Goal: Task Accomplishment & Management: Use online tool/utility

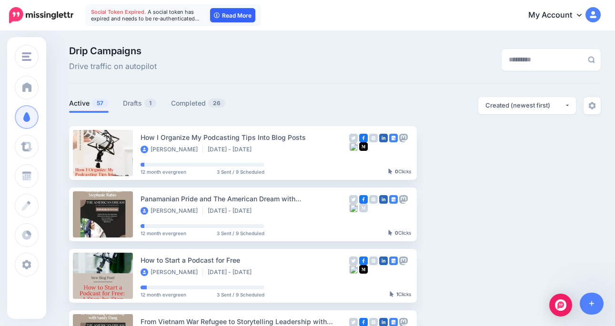
click at [227, 19] on link "Read More" at bounding box center [232, 15] width 45 height 14
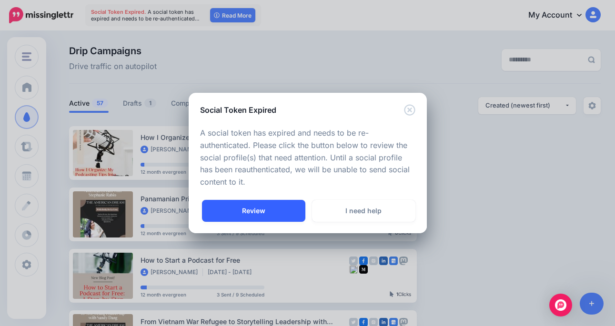
click at [263, 204] on link "Review" at bounding box center [253, 211] width 103 height 22
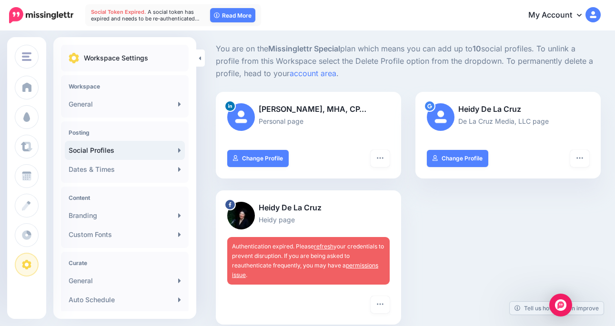
scroll to position [67, 0]
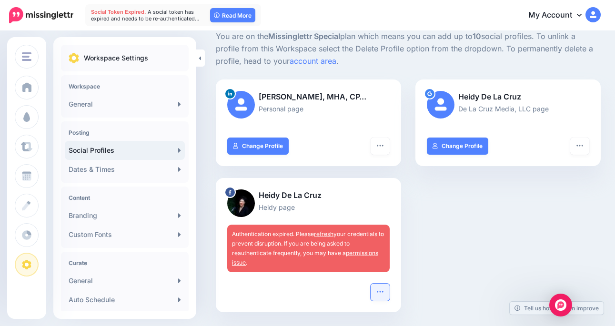
click at [377, 290] on icon "button" at bounding box center [380, 292] width 8 height 8
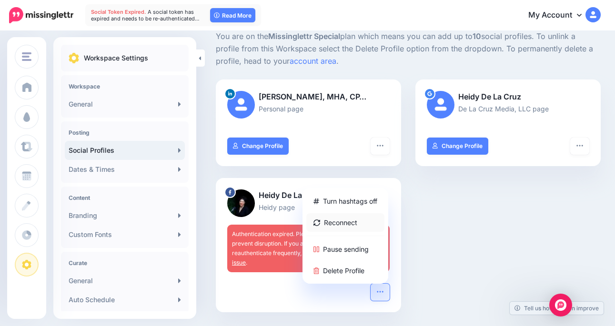
click at [340, 222] on link "Reconnect" at bounding box center [345, 223] width 78 height 19
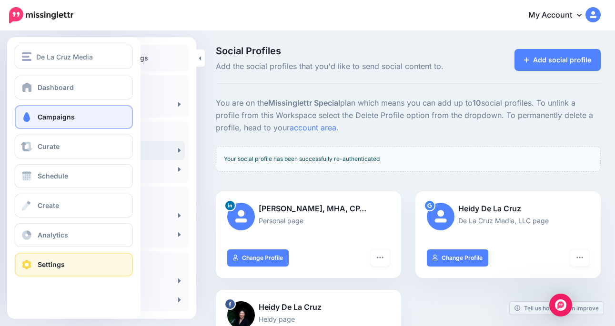
click at [59, 115] on span "Campaigns" at bounding box center [56, 117] width 37 height 8
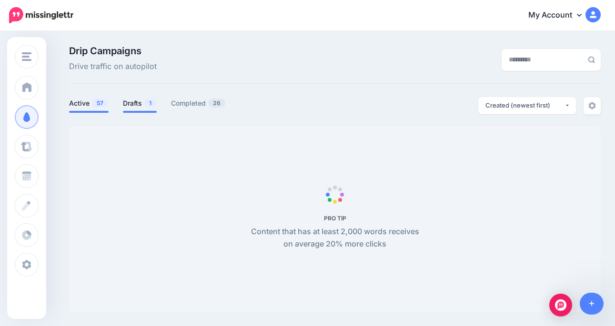
click at [131, 103] on link "Drafts 1" at bounding box center [140, 103] width 34 height 11
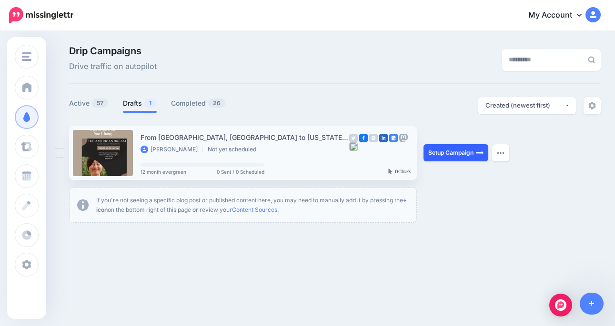
click at [459, 154] on link "Setup Campaign" at bounding box center [456, 152] width 65 height 17
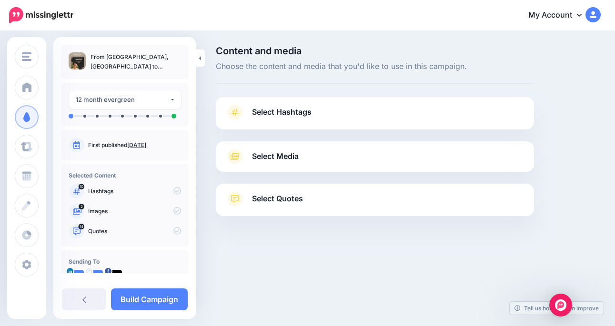
click at [379, 112] on link "Select Hashtags" at bounding box center [374, 117] width 299 height 25
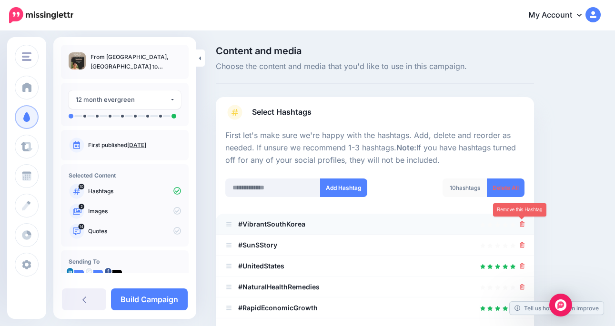
click at [522, 222] on icon at bounding box center [522, 225] width 5 height 6
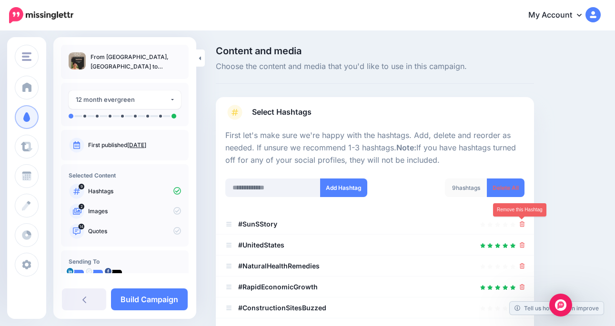
click at [522, 222] on icon at bounding box center [522, 225] width 5 height 6
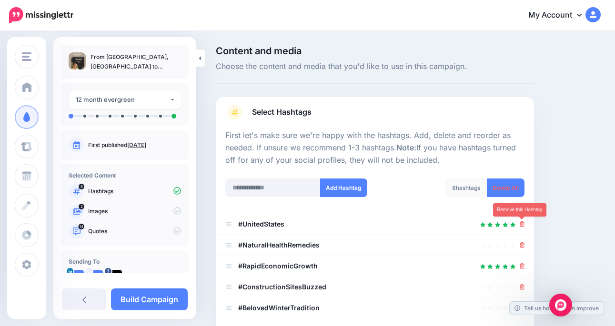
click at [522, 222] on icon at bounding box center [522, 225] width 5 height 6
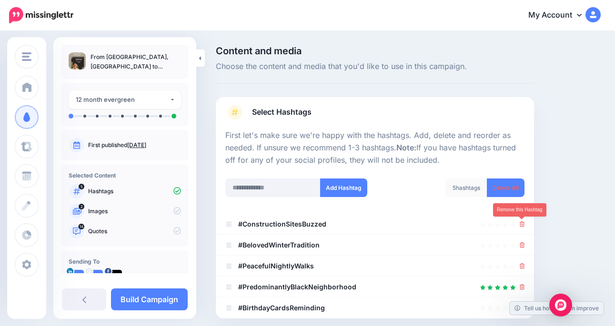
click at [522, 222] on icon at bounding box center [522, 225] width 5 height 6
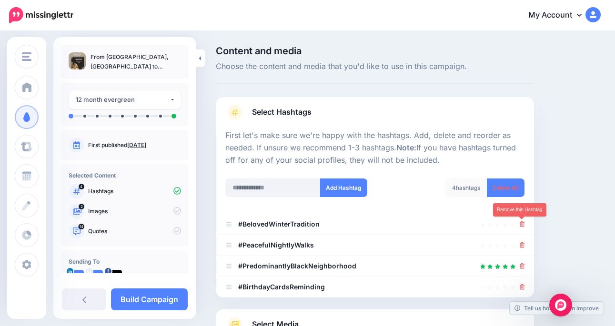
click at [522, 222] on icon at bounding box center [522, 225] width 5 height 6
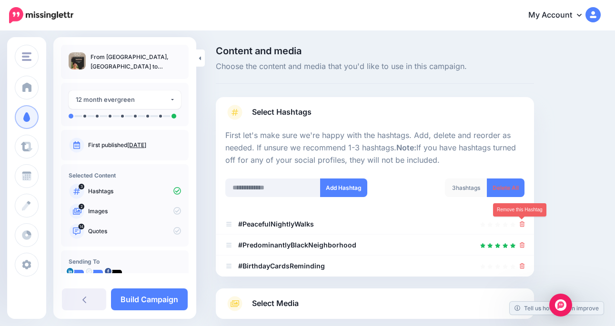
click at [522, 222] on icon at bounding box center [522, 225] width 5 height 6
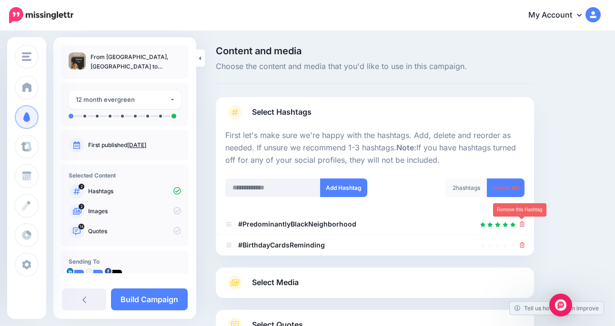
click at [522, 222] on icon at bounding box center [522, 225] width 5 height 6
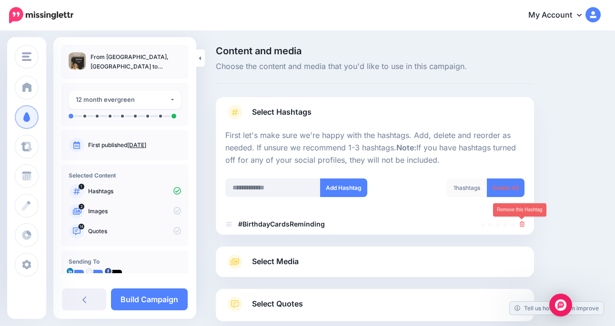
click at [522, 222] on icon at bounding box center [522, 225] width 5 height 6
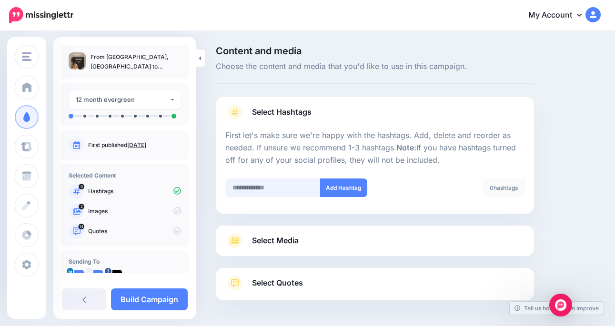
click at [260, 190] on input "text" at bounding box center [272, 188] width 95 height 19
type input "**********"
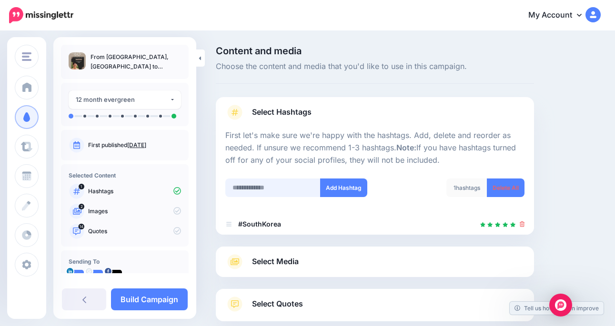
scroll to position [70, 0]
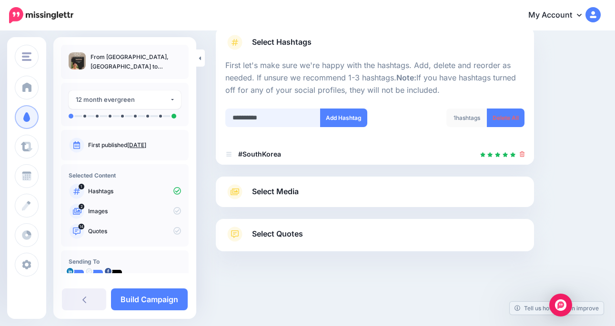
type input "**********"
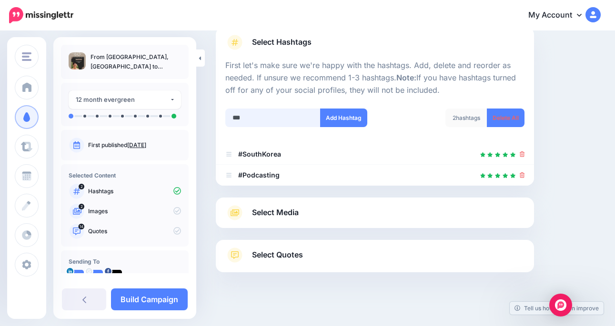
scroll to position [91, 0]
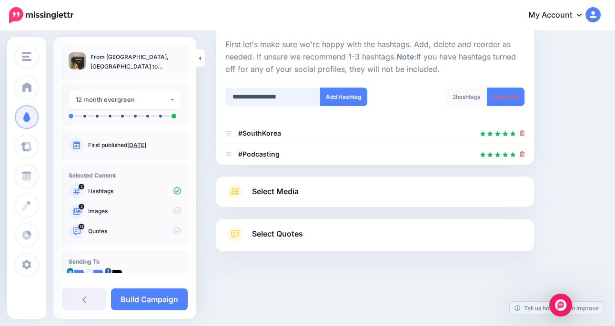
type input "**********"
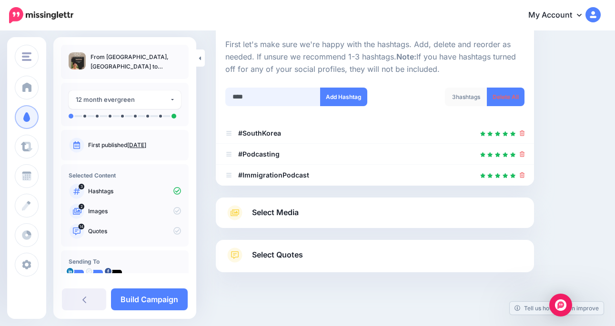
scroll to position [112, 0]
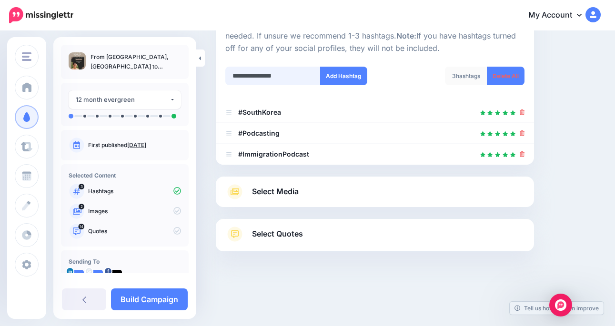
type input "**********"
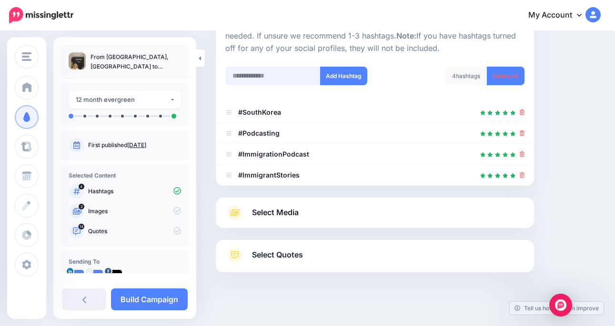
scroll to position [133, 0]
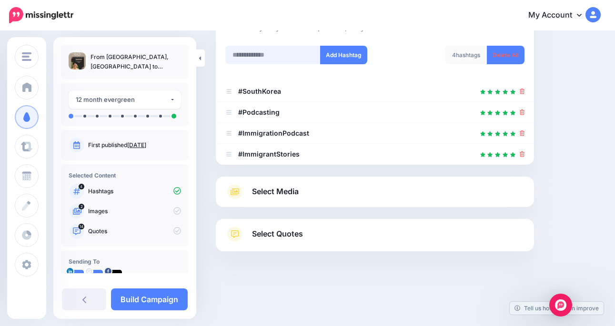
type input "*"
click at [310, 200] on div "Select Media Next, let's make sure we have the best media for this campaign. De…" at bounding box center [375, 192] width 318 height 31
click at [284, 194] on span "Select Media" at bounding box center [275, 191] width 47 height 13
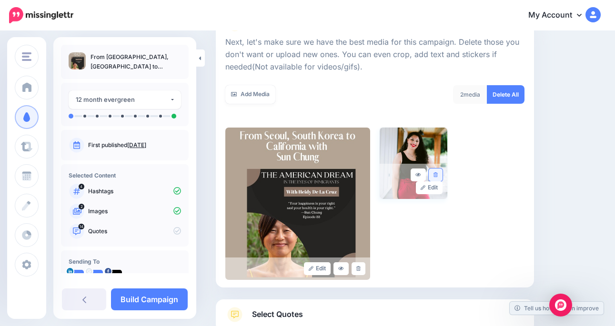
click at [437, 174] on icon at bounding box center [436, 175] width 4 height 5
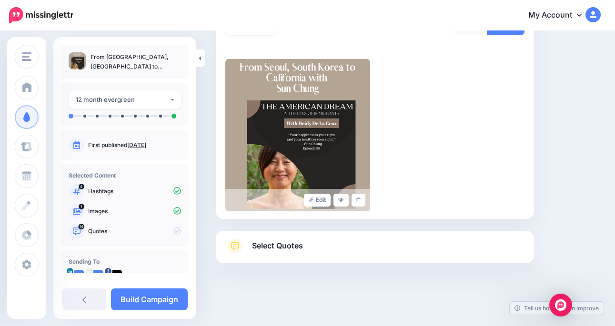
scroll to position [214, 0]
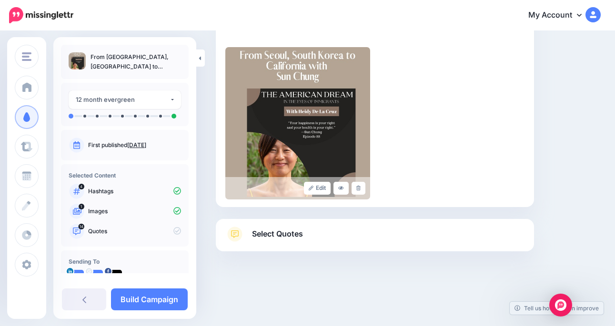
click at [364, 230] on link "Select Quotes" at bounding box center [374, 239] width 299 height 25
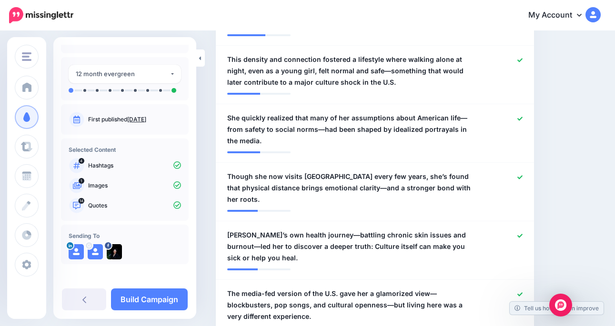
scroll to position [28, 0]
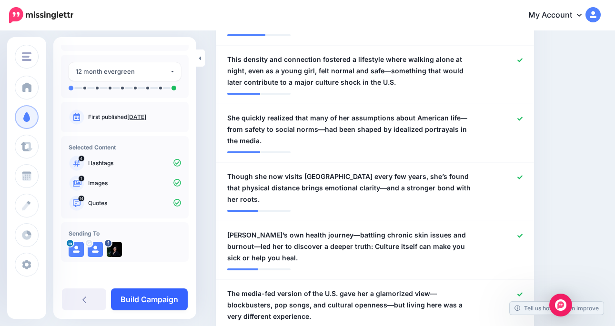
click at [147, 298] on link "Build Campaign" at bounding box center [149, 300] width 77 height 22
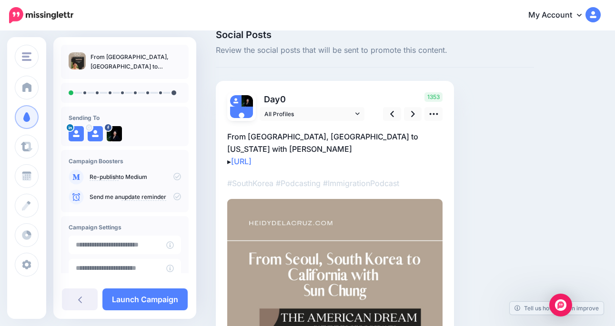
scroll to position [15, 0]
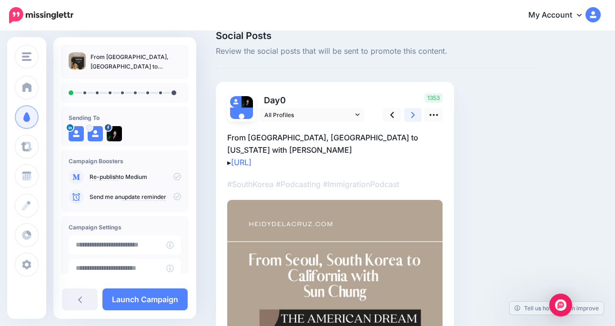
click at [412, 119] on icon at bounding box center [413, 115] width 4 height 10
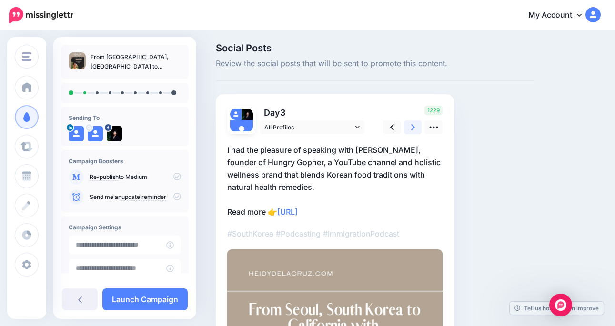
scroll to position [0, 0]
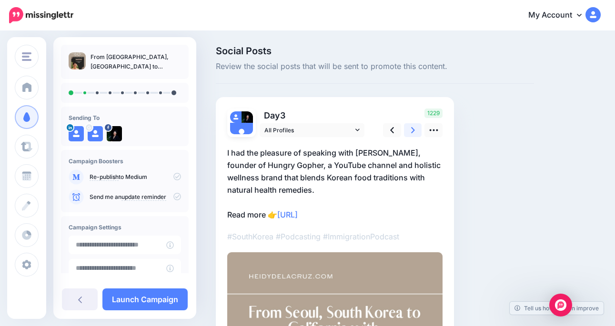
click at [411, 132] on icon at bounding box center [413, 130] width 4 height 10
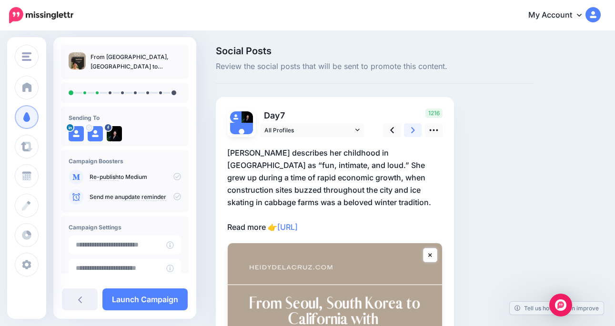
click at [414, 132] on icon at bounding box center [413, 130] width 4 height 10
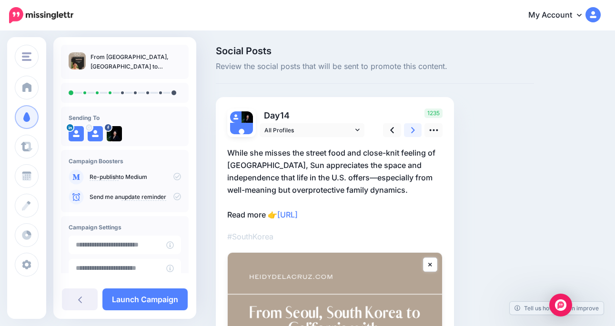
click at [411, 132] on icon at bounding box center [413, 130] width 4 height 10
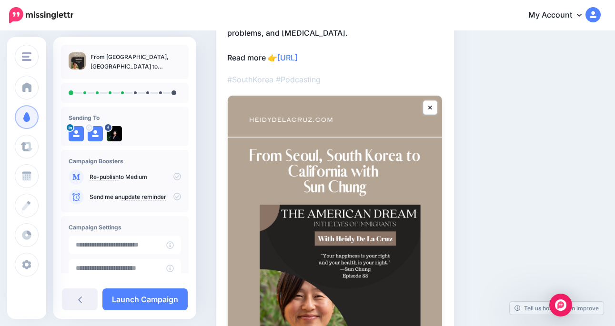
scroll to position [61, 0]
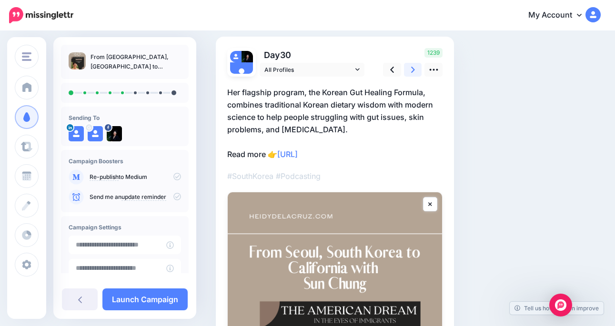
click at [416, 72] on link at bounding box center [413, 70] width 18 height 14
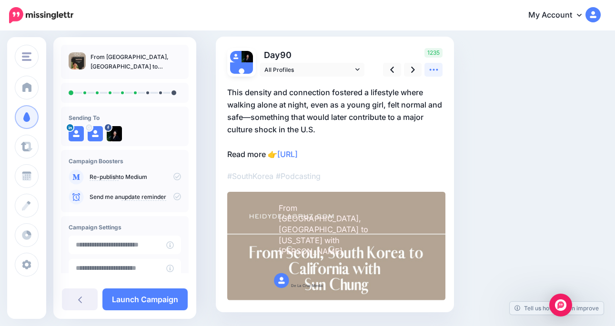
click at [433, 71] on icon at bounding box center [434, 70] width 10 height 10
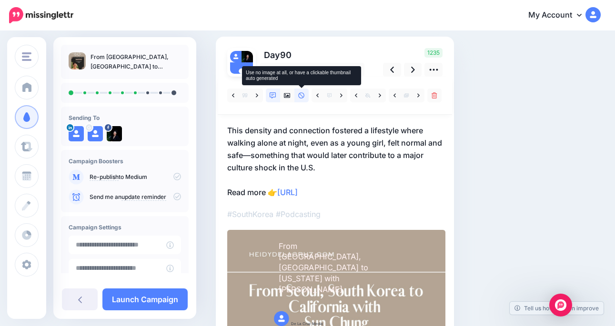
click at [302, 98] on icon at bounding box center [301, 95] width 6 height 6
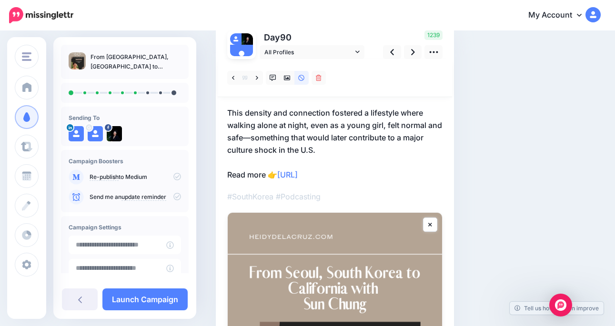
scroll to position [0, 0]
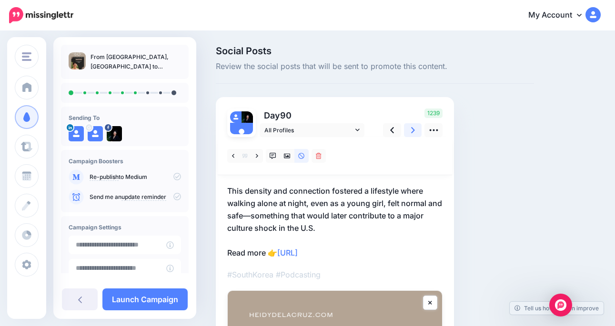
click at [413, 128] on icon at bounding box center [413, 130] width 4 height 6
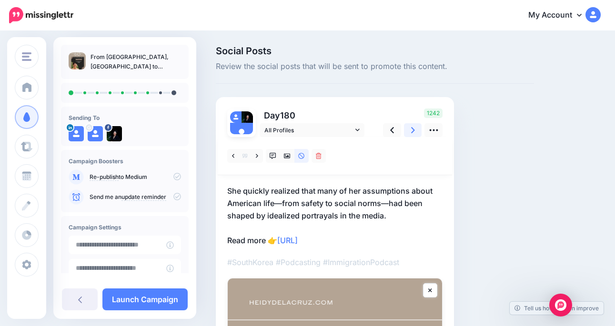
click at [413, 135] on icon at bounding box center [413, 130] width 4 height 10
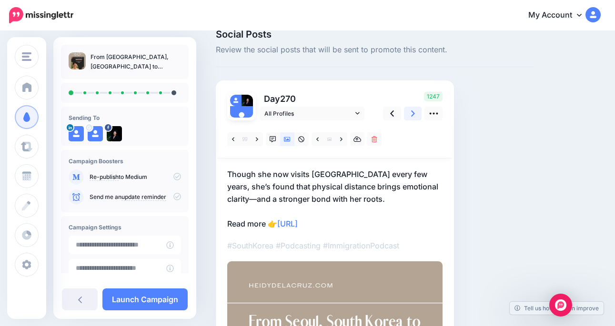
scroll to position [10, 0]
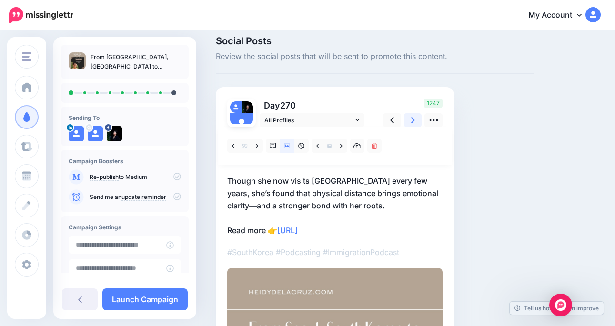
click at [412, 122] on icon at bounding box center [413, 120] width 4 height 10
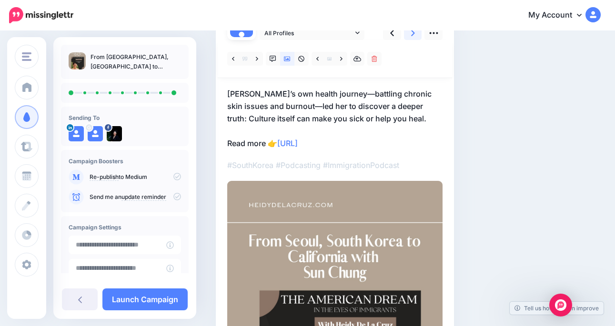
scroll to position [79, 0]
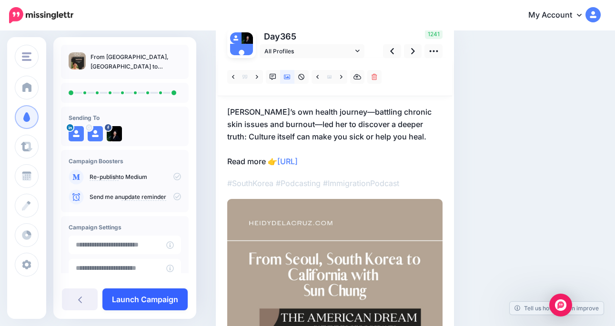
click at [148, 300] on link "Launch Campaign" at bounding box center [144, 300] width 85 height 22
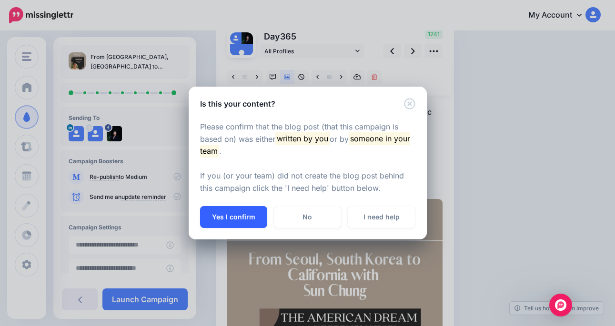
click at [225, 223] on button "Yes I confirm" at bounding box center [233, 217] width 67 height 22
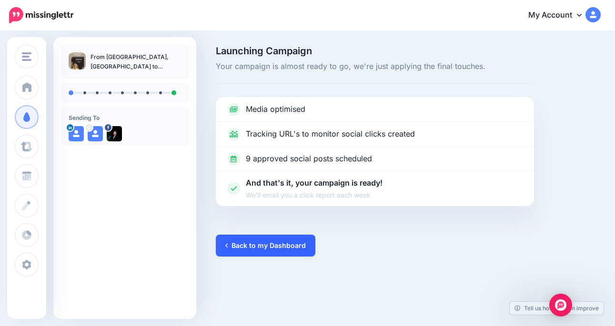
click at [264, 246] on link "Back to my Dashboard" at bounding box center [266, 246] width 100 height 22
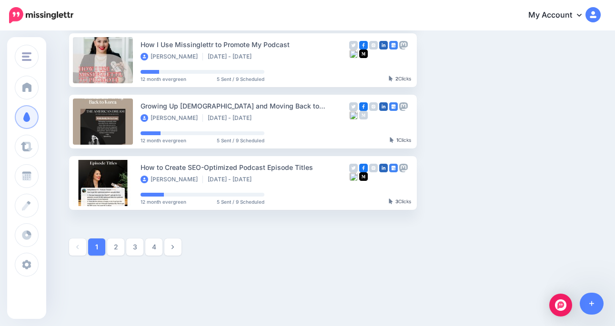
scroll to position [534, 0]
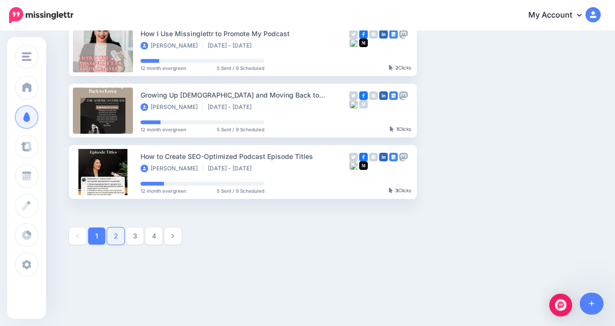
click at [118, 236] on link "2" at bounding box center [115, 236] width 17 height 17
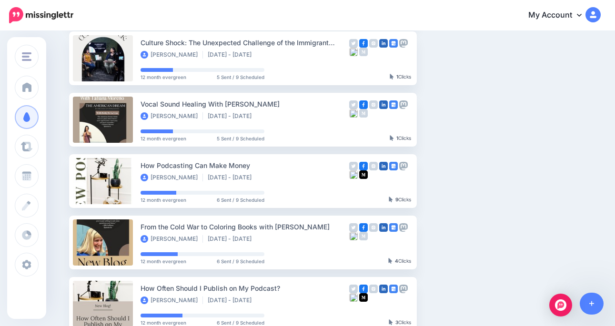
scroll to position [549, 0]
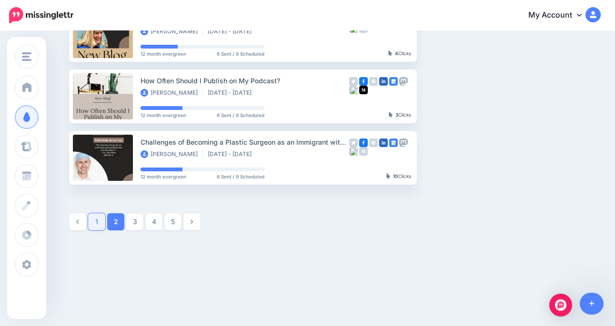
click at [101, 228] on link "1" at bounding box center [96, 222] width 17 height 17
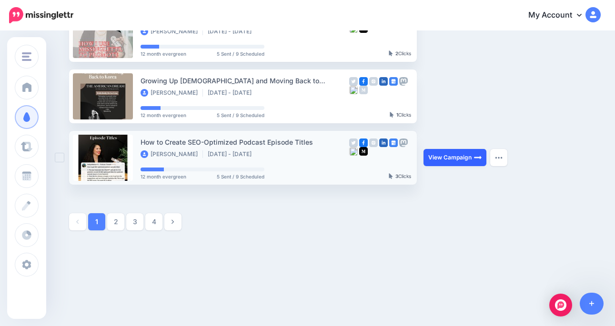
click at [449, 158] on link "View Campaign" at bounding box center [455, 157] width 63 height 17
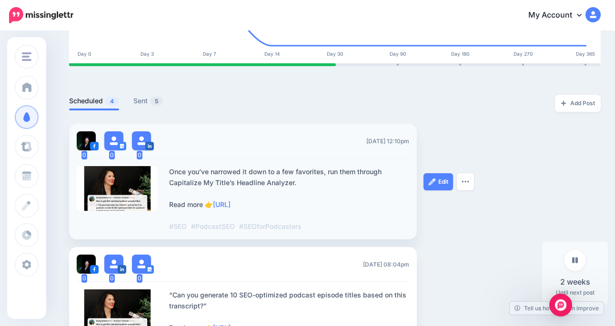
scroll to position [194, 0]
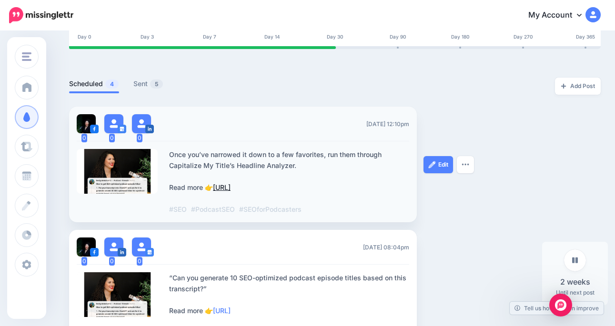
click at [231, 189] on link "[URL]" at bounding box center [222, 187] width 18 height 8
